Goal: Check status: Check status

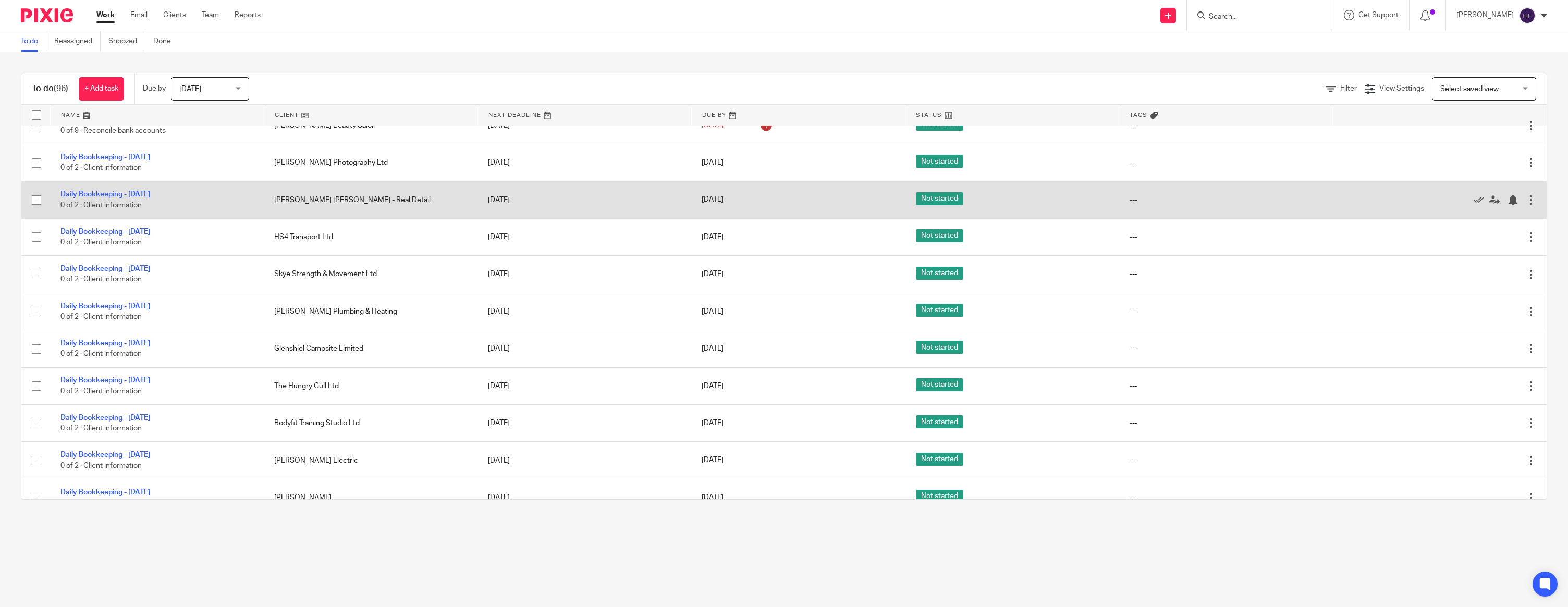
scroll to position [647, 0]
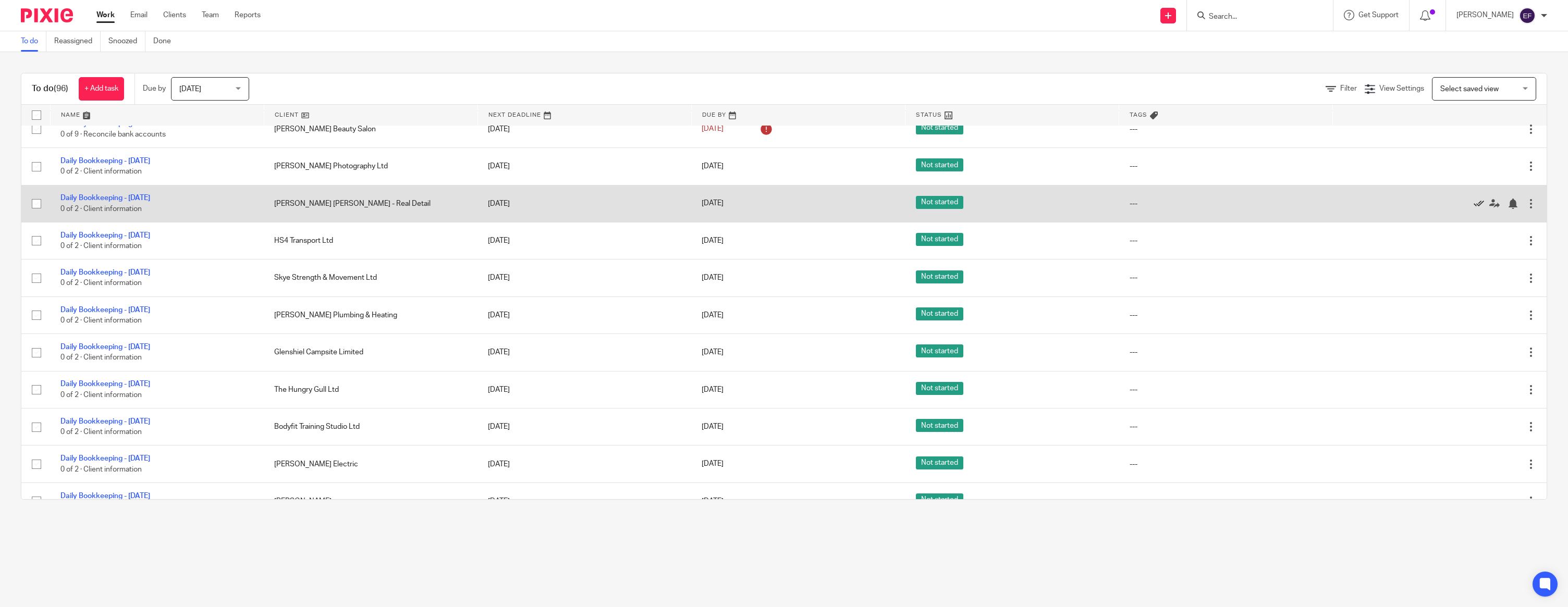
click at [1479, 209] on icon at bounding box center [1479, 203] width 10 height 10
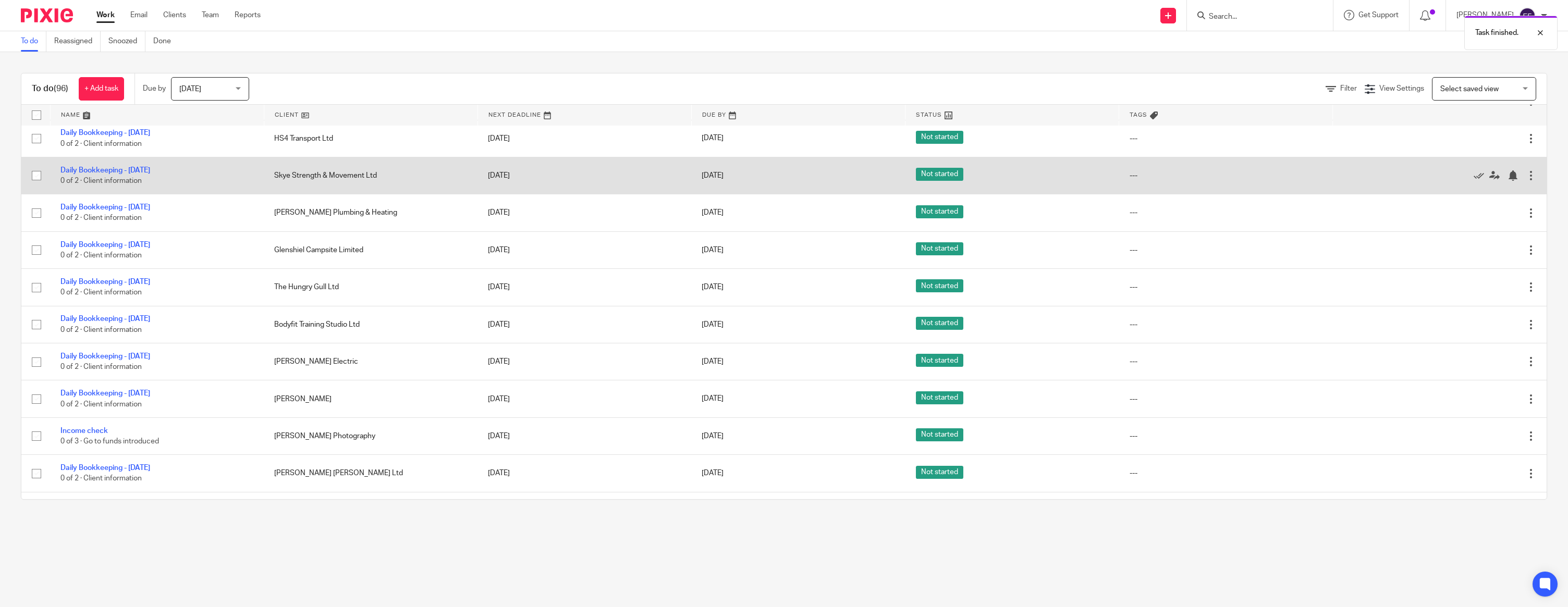
scroll to position [715, 0]
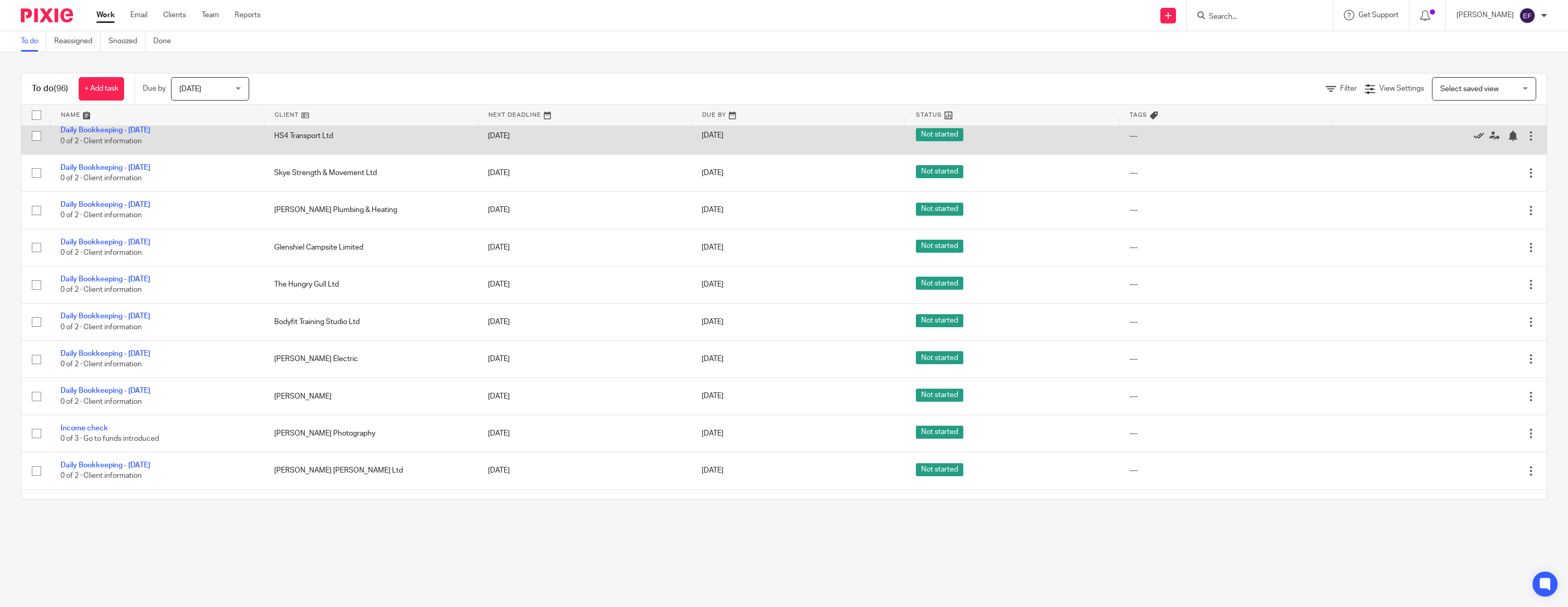
click at [1475, 141] on icon at bounding box center [1479, 136] width 10 height 10
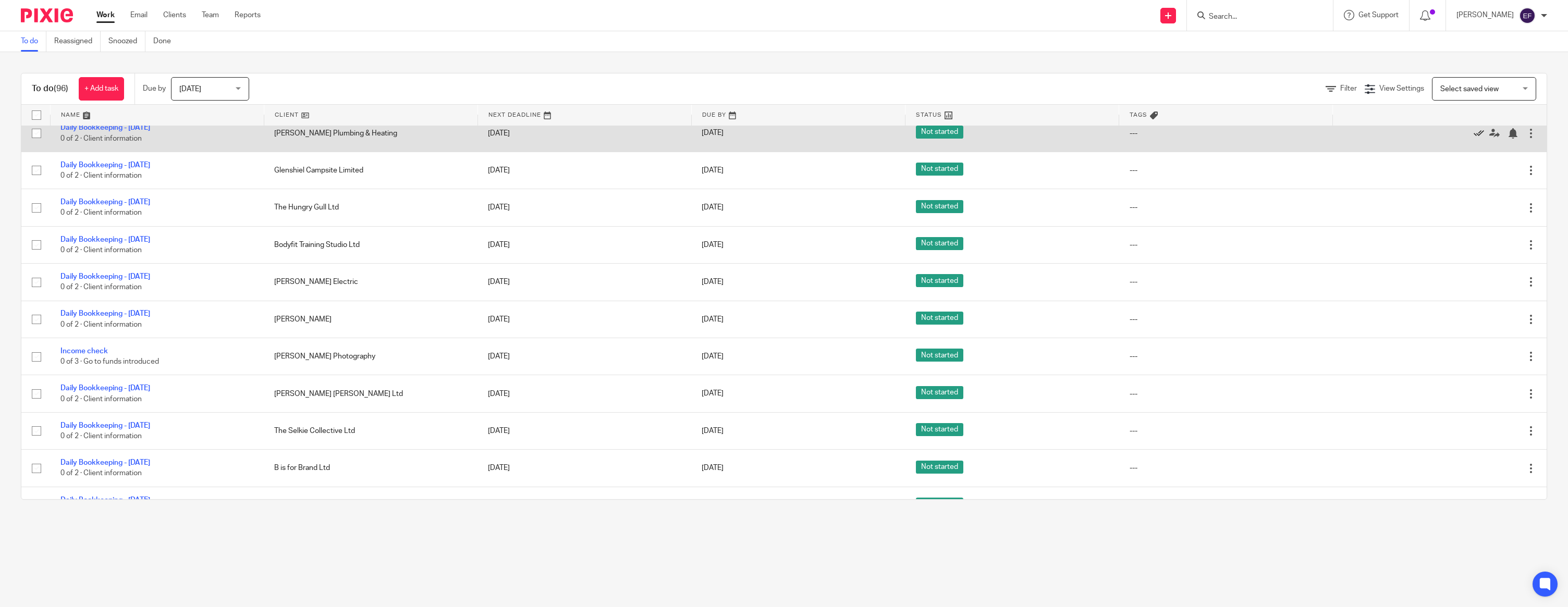
click at [1479, 139] on icon at bounding box center [1479, 133] width 10 height 10
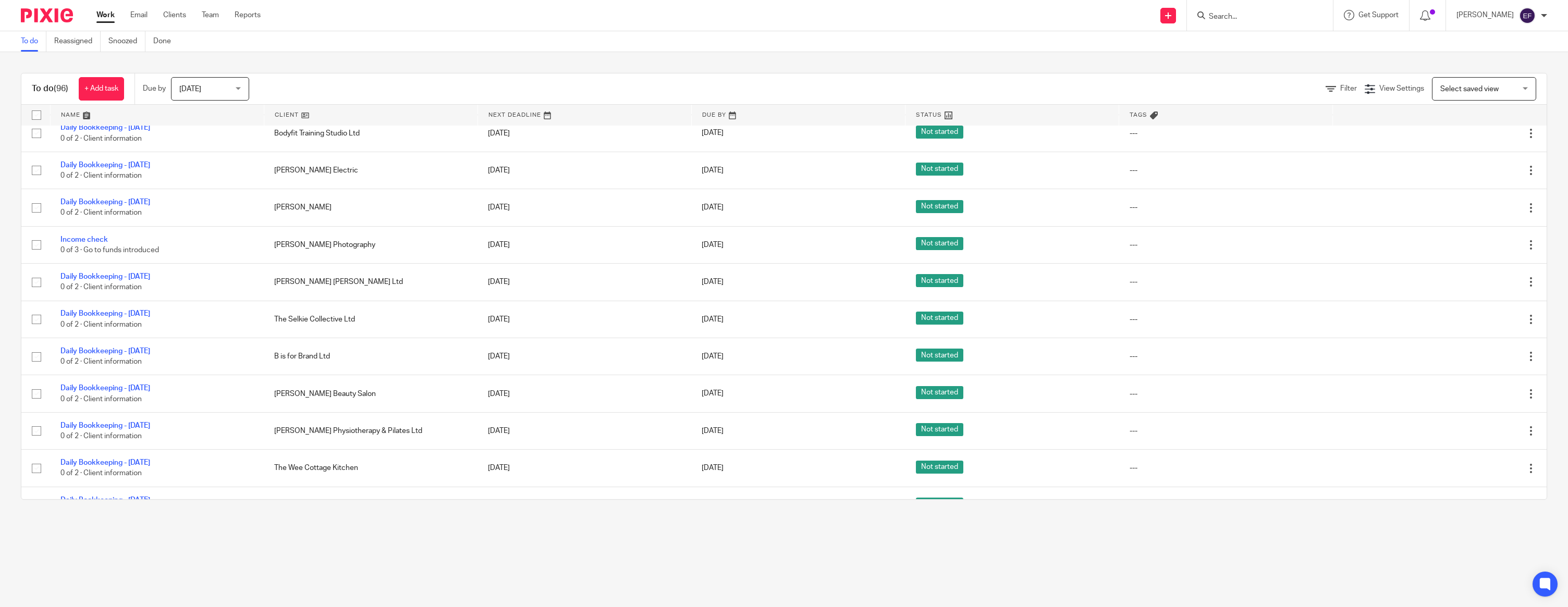
scroll to position [718, 0]
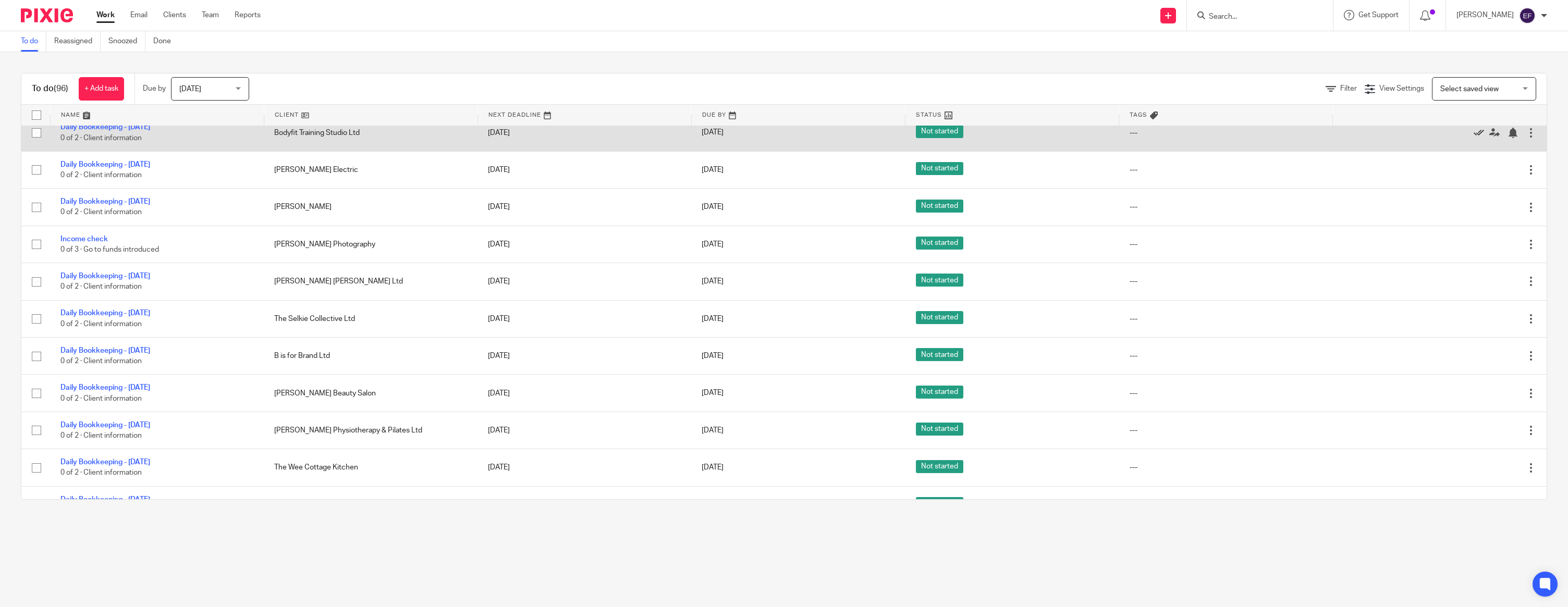
click at [1475, 138] on icon at bounding box center [1479, 133] width 10 height 10
click at [1475, 138] on icon at bounding box center [1479, 133] width 10 height 10
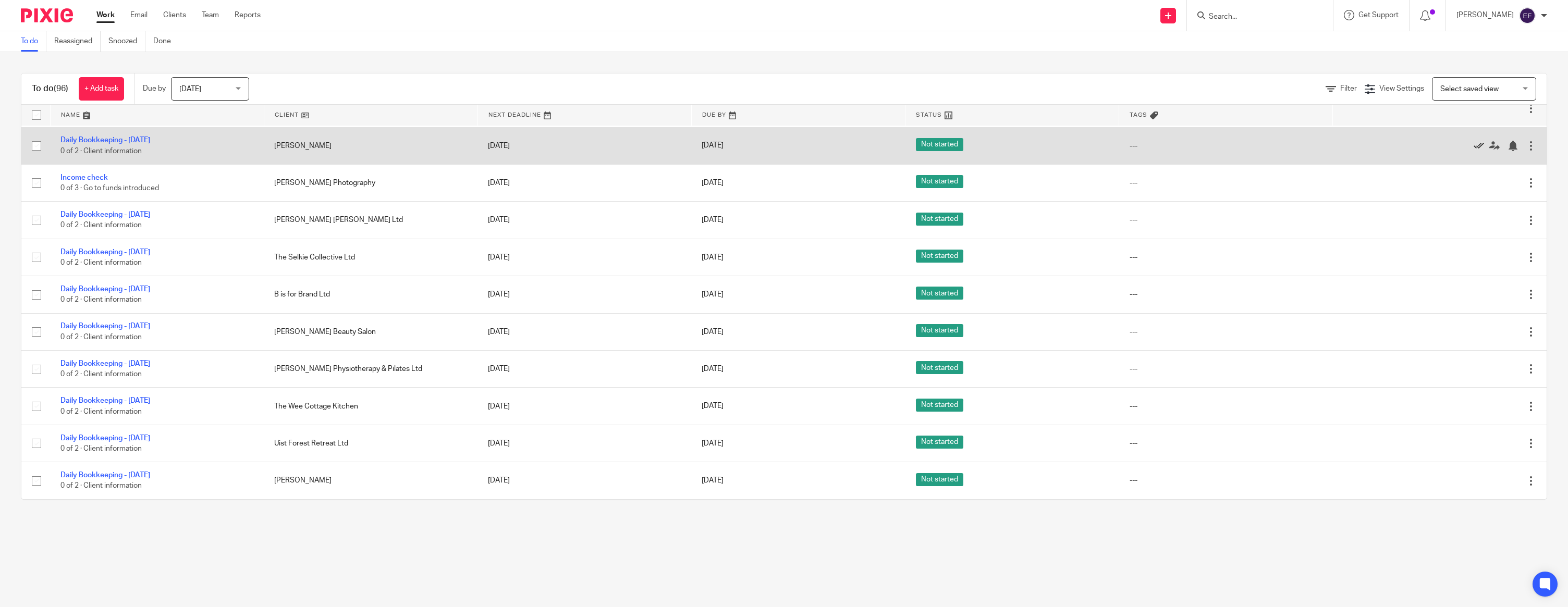
click at [1478, 140] on icon at bounding box center [1479, 145] width 10 height 10
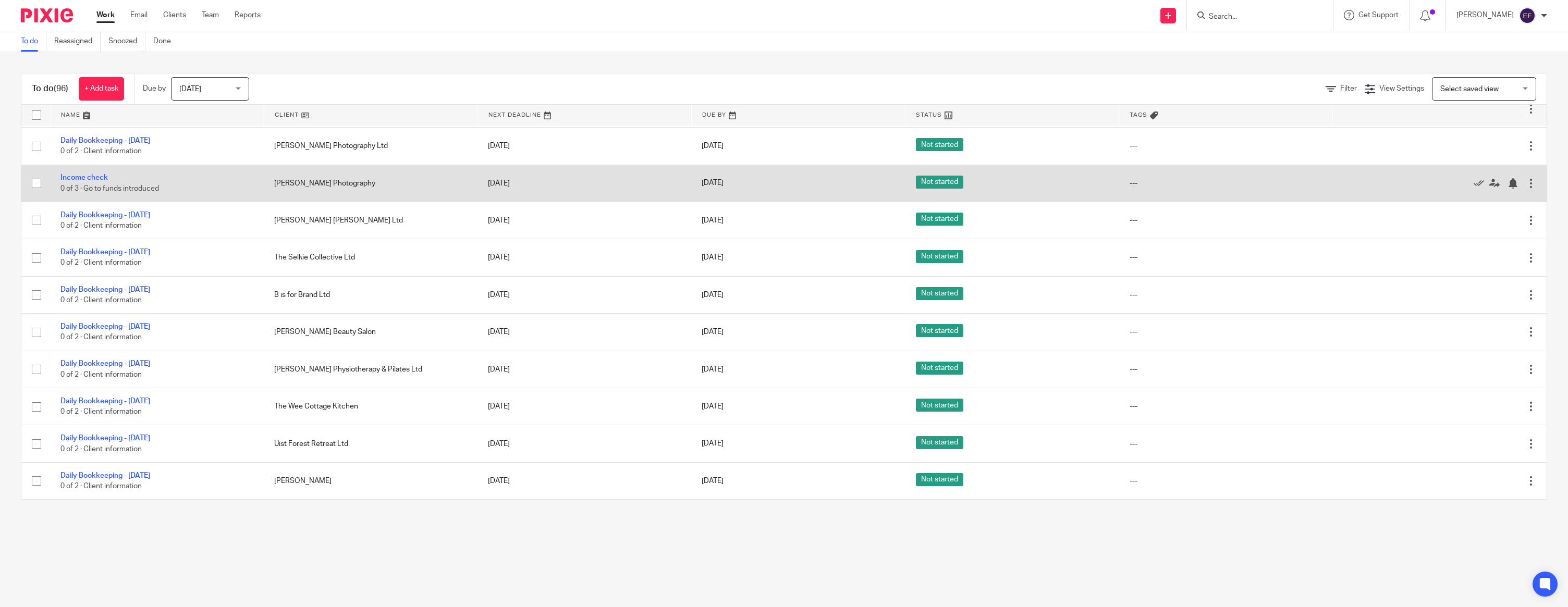
scroll to position [682, 0]
click at [1475, 178] on icon at bounding box center [1479, 183] width 10 height 10
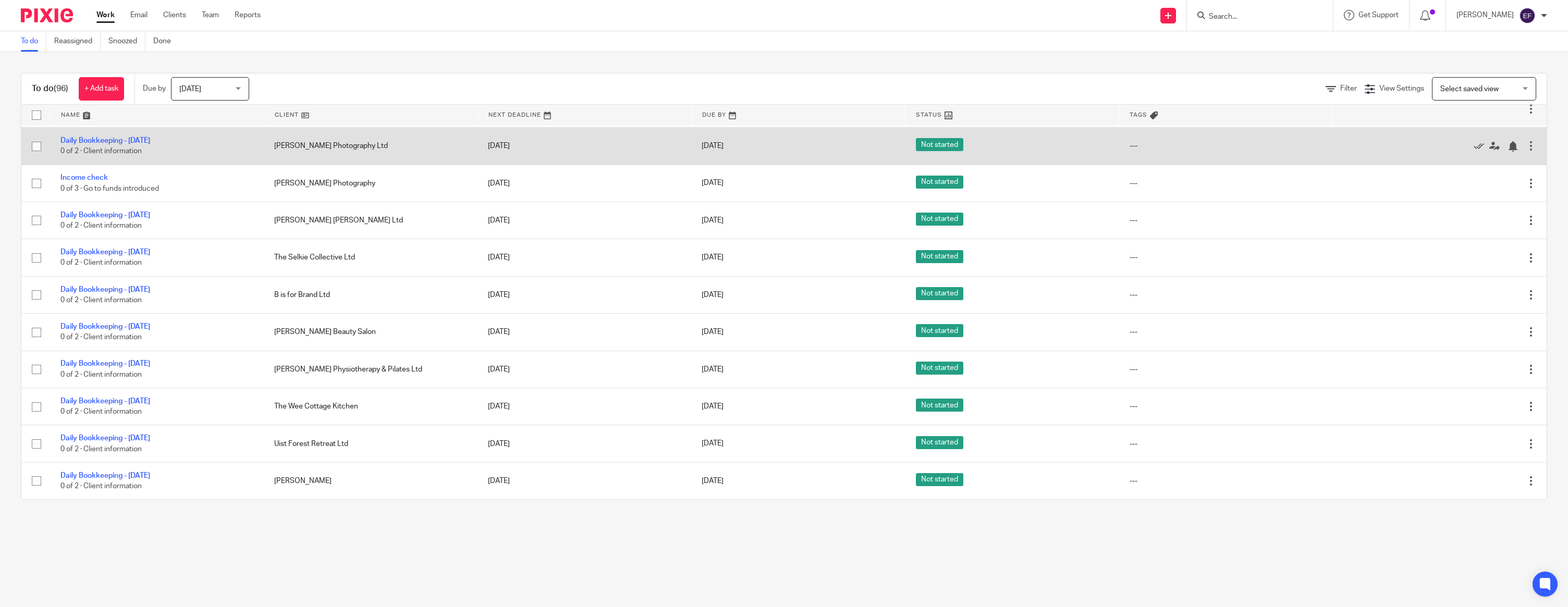
scroll to position [644, 0]
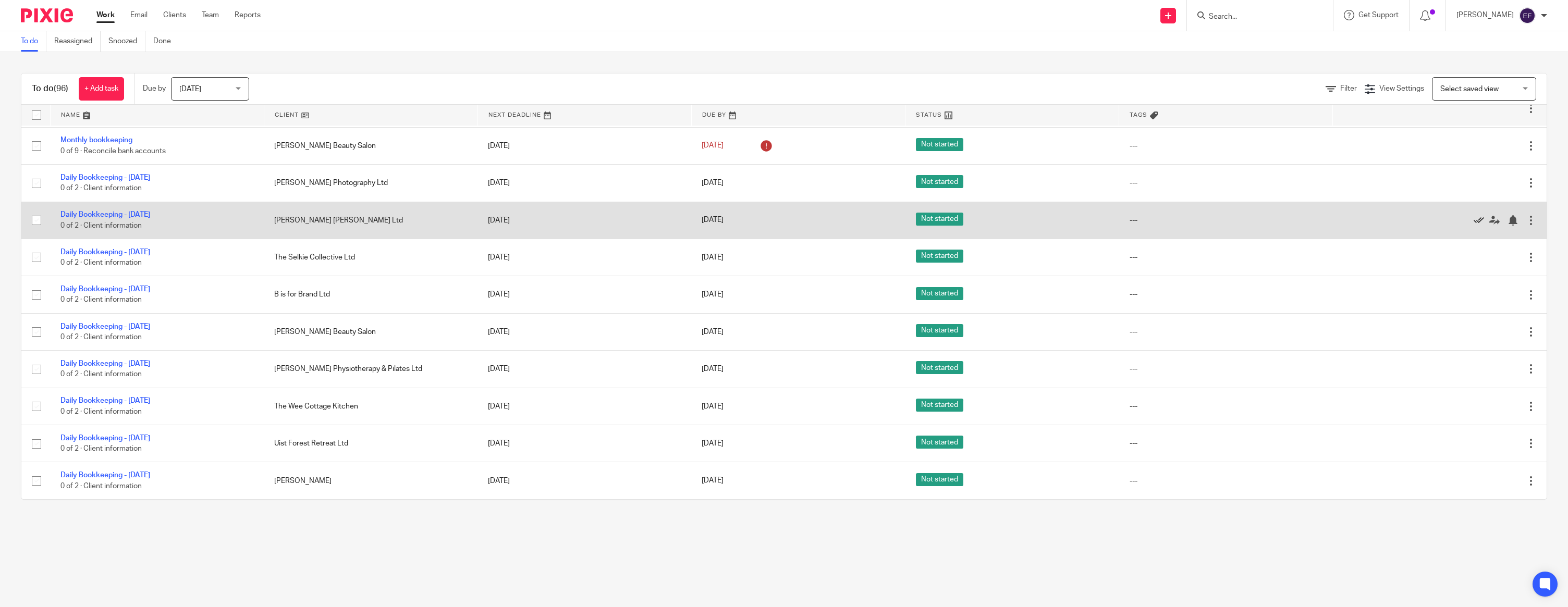
click at [1475, 218] on icon at bounding box center [1479, 220] width 10 height 10
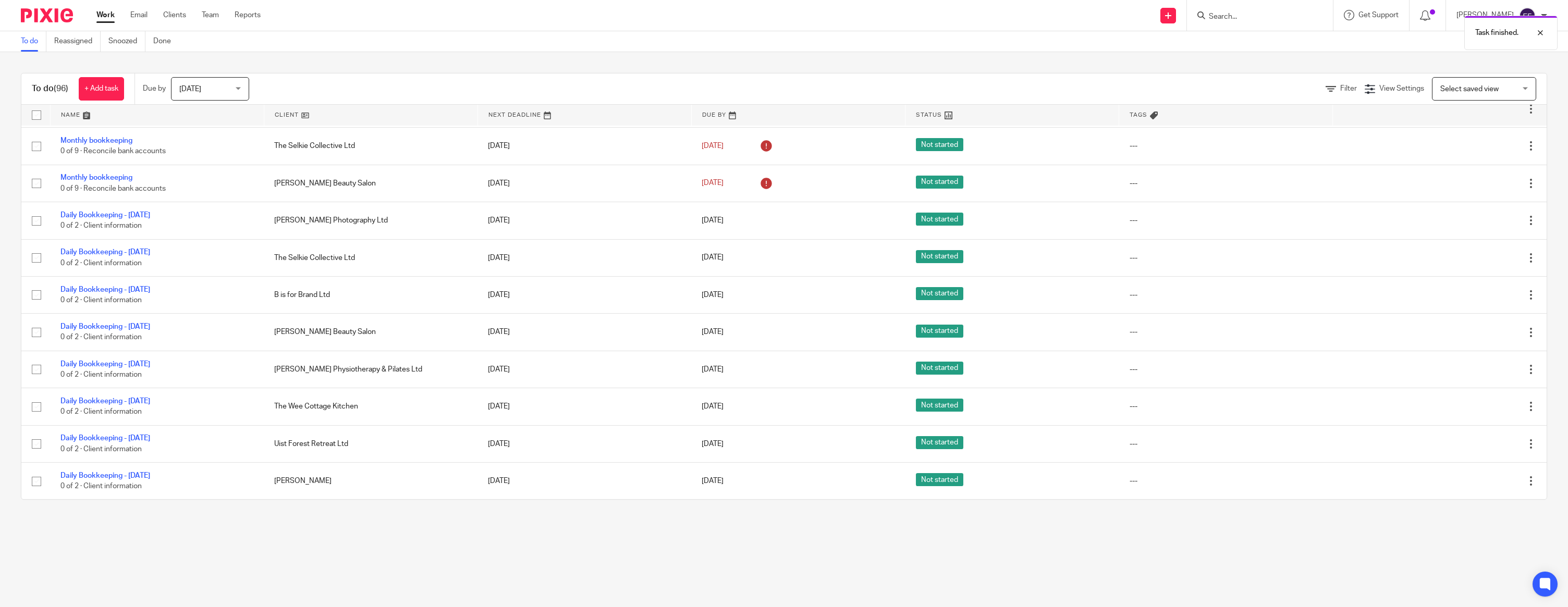
scroll to position [607, 0]
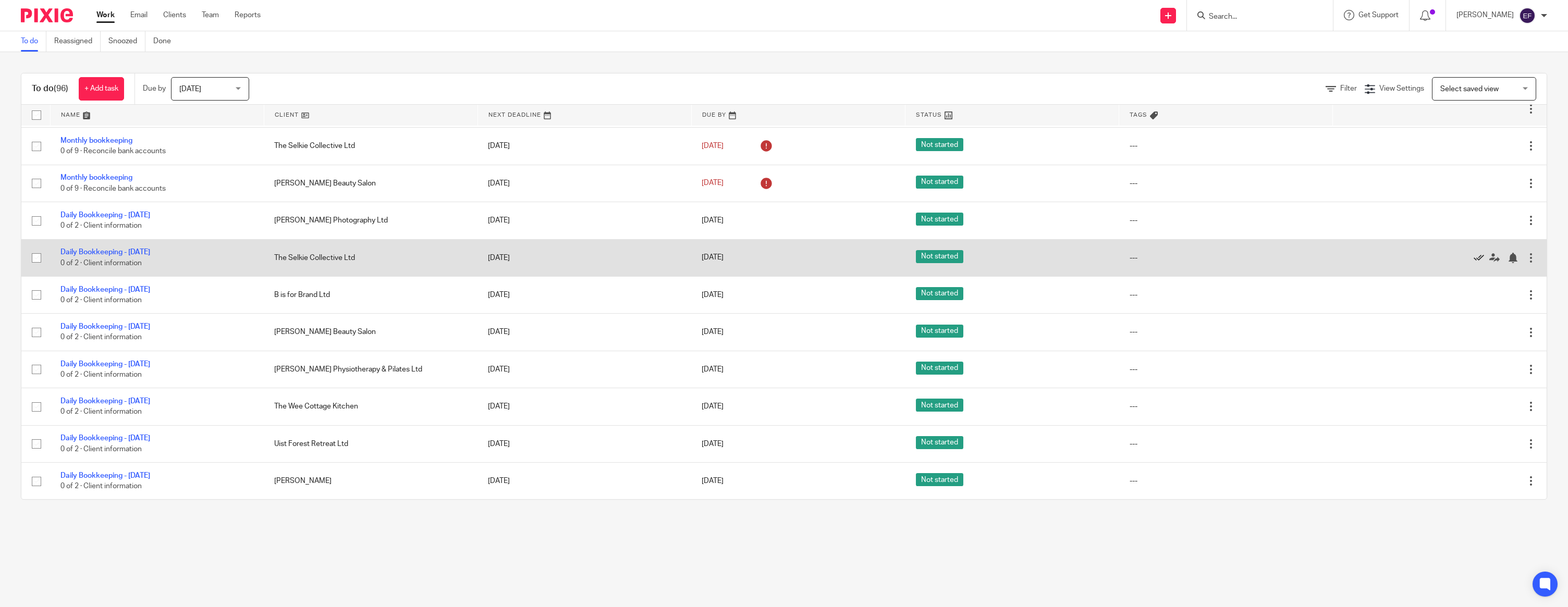
click at [1478, 254] on icon at bounding box center [1479, 257] width 10 height 10
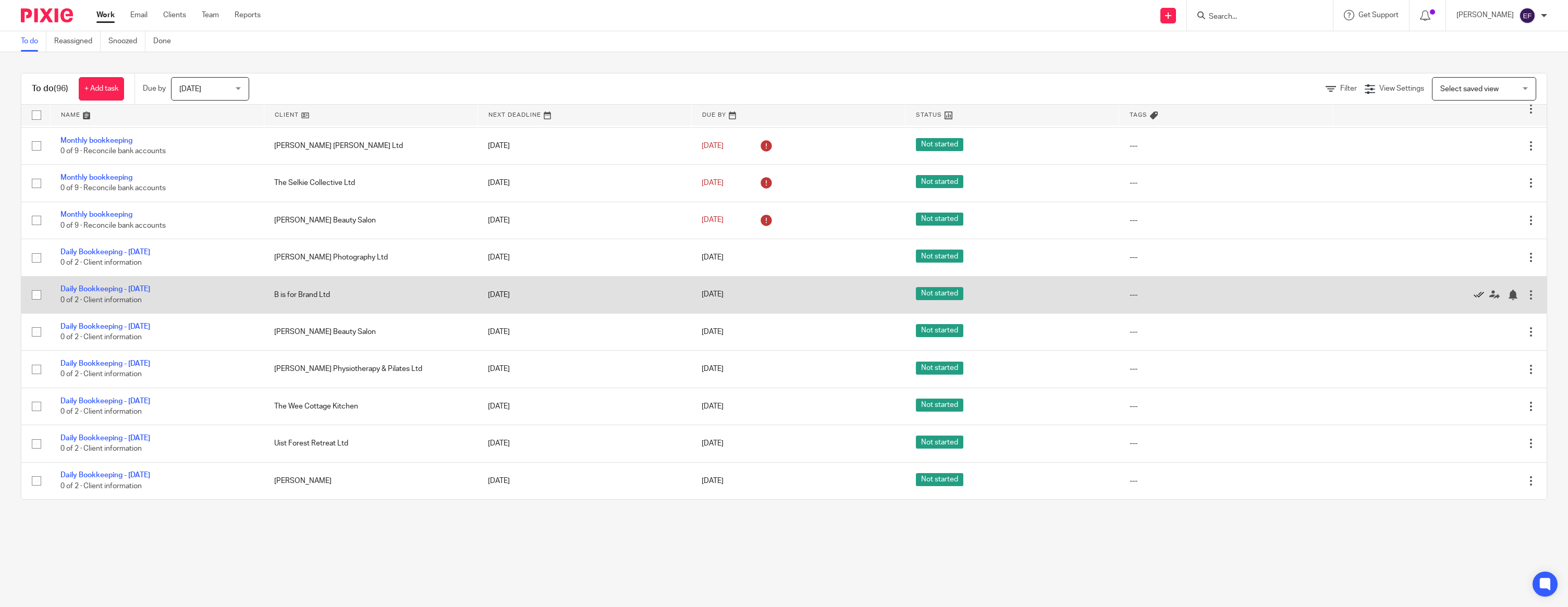
click at [1481, 290] on icon at bounding box center [1479, 294] width 10 height 10
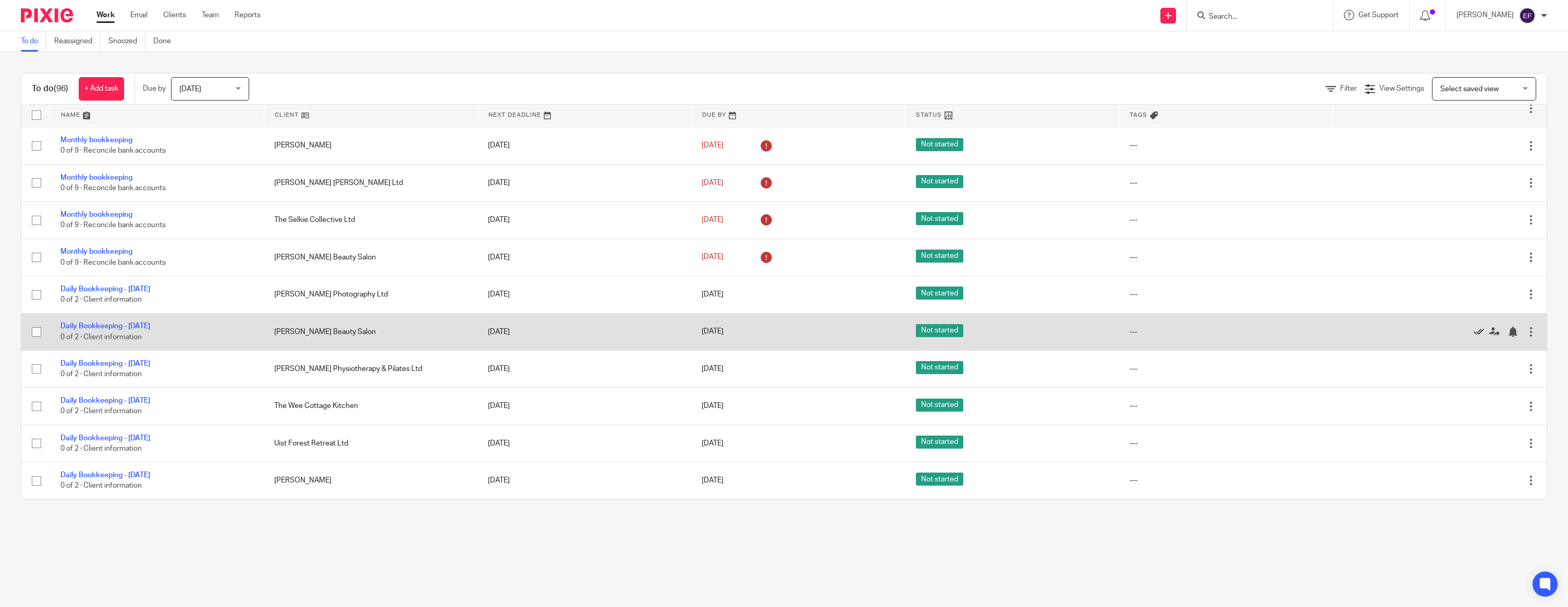
click at [1479, 327] on icon at bounding box center [1479, 331] width 10 height 10
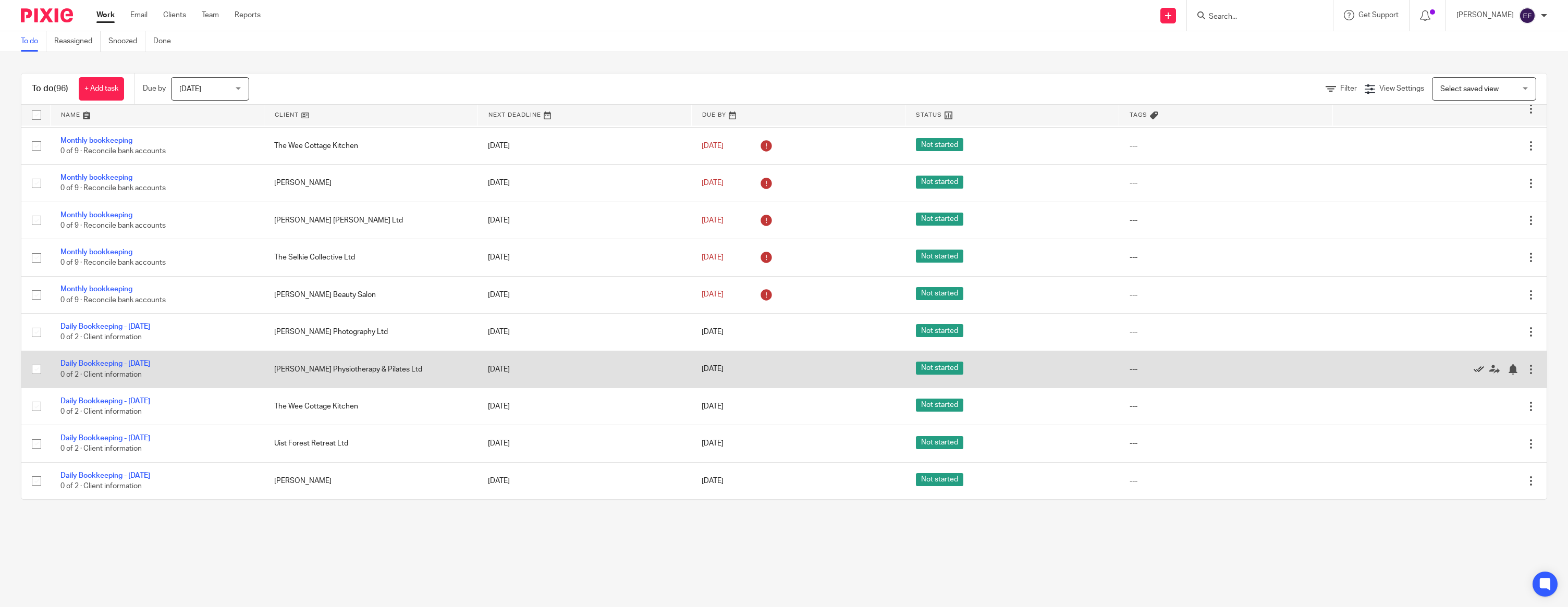
click at [1479, 367] on icon at bounding box center [1479, 369] width 10 height 10
